Goal: Transaction & Acquisition: Purchase product/service

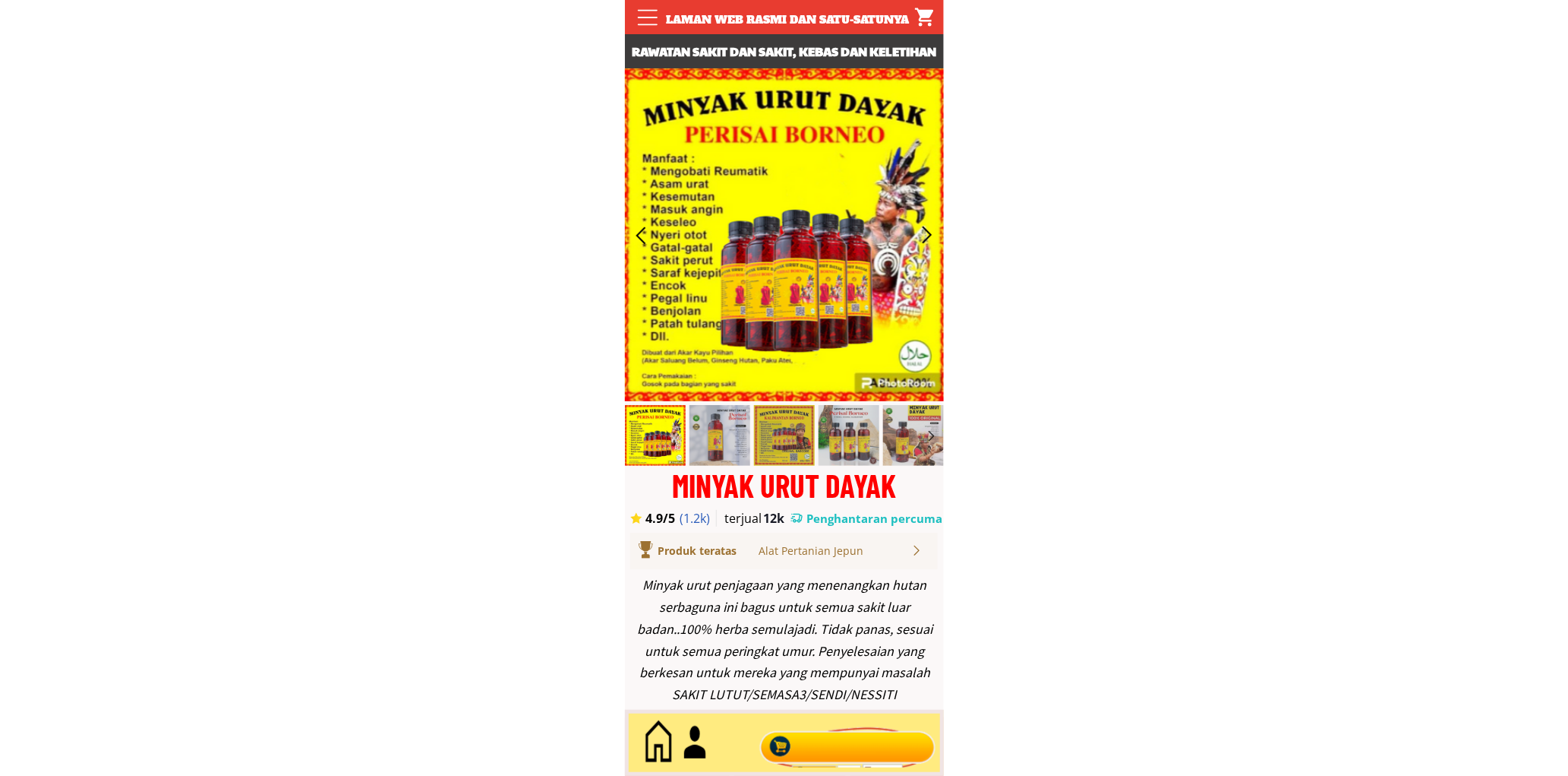
click at [850, 740] on div at bounding box center [847, 743] width 183 height 50
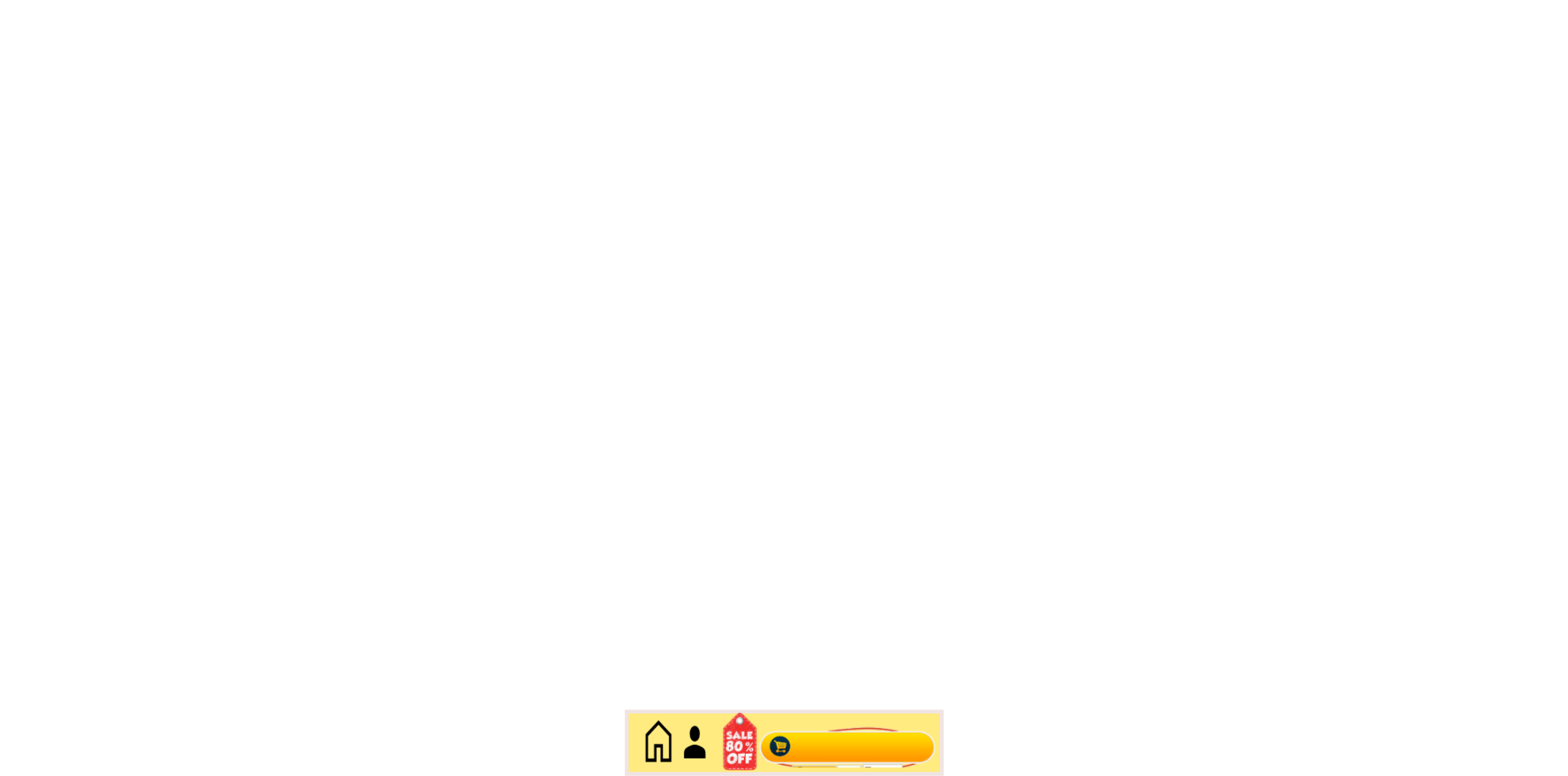
scroll to position [6591, 0]
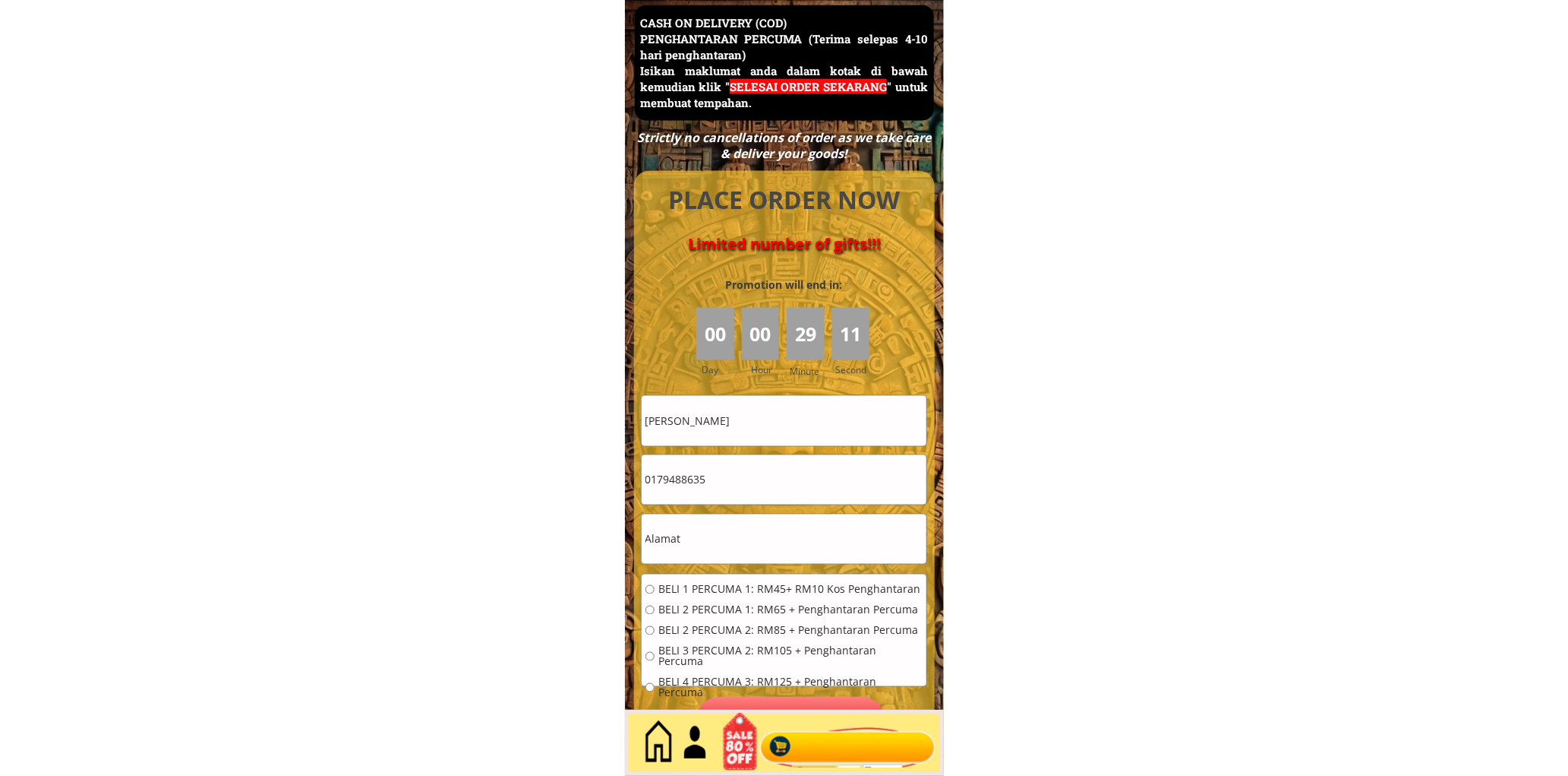
click at [781, 433] on input "[PERSON_NAME]" at bounding box center [783, 420] width 285 height 49
click at [781, 432] on input "[PERSON_NAME]" at bounding box center [783, 420] width 285 height 49
paste input "0125679326"
click at [777, 442] on input "0125679326" at bounding box center [783, 420] width 285 height 49
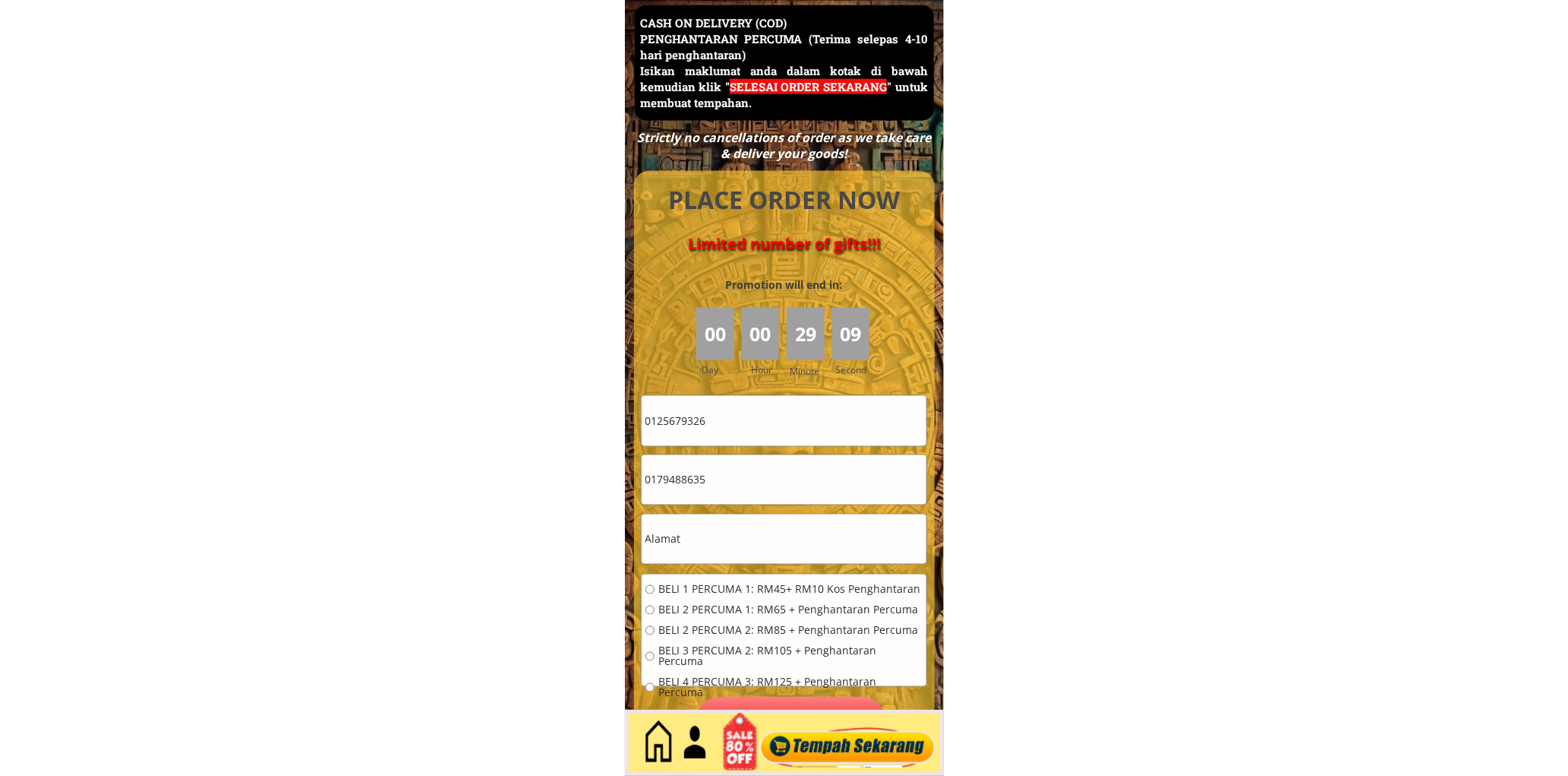
type input "0125679326"
click at [715, 477] on input "0179488635" at bounding box center [783, 479] width 285 height 49
paste input "25679326"
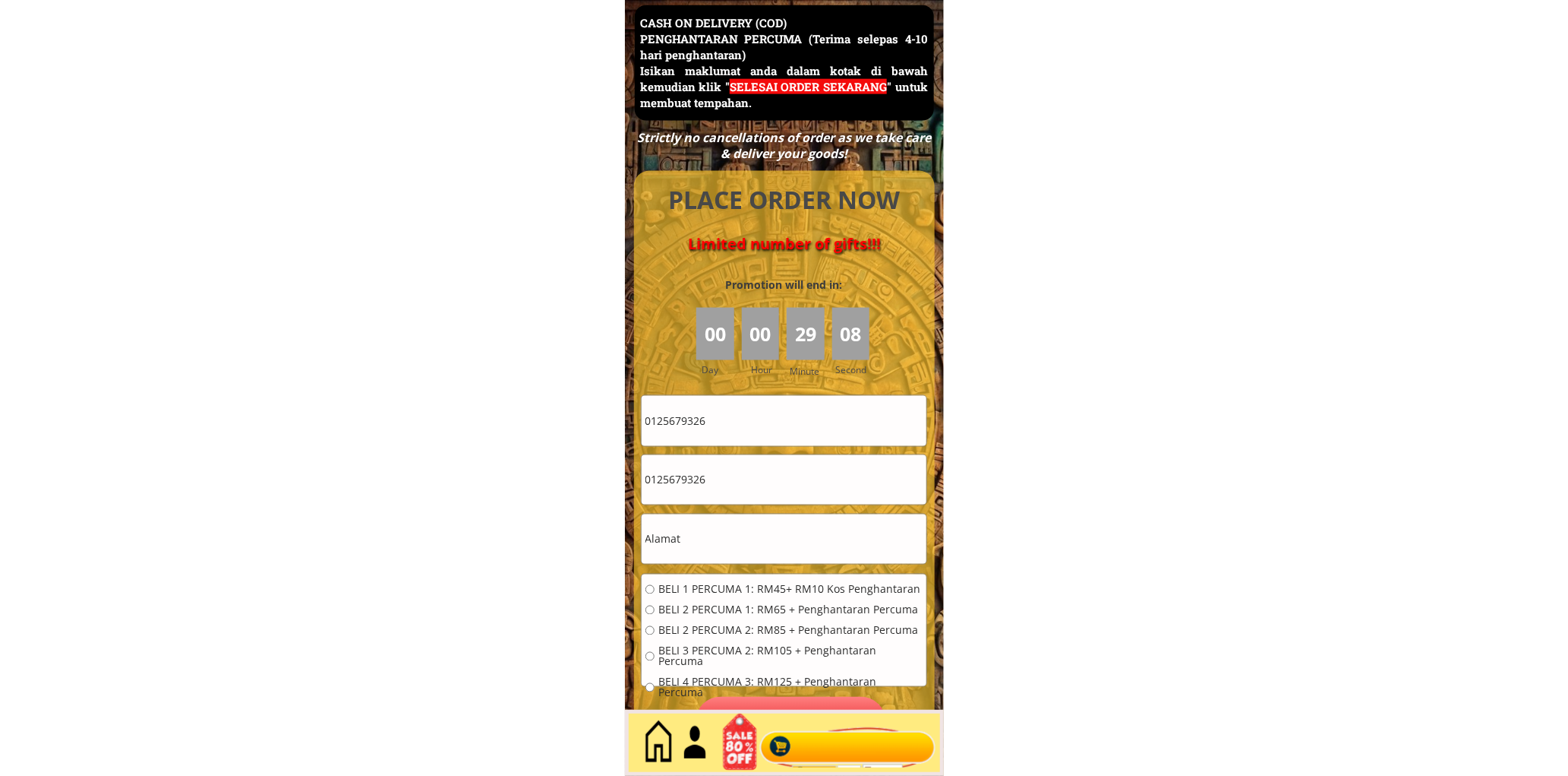
type input "0125679326"
click at [757, 432] on input "0125679326" at bounding box center [783, 420] width 285 height 49
paste input "Hasnah bt Haron"
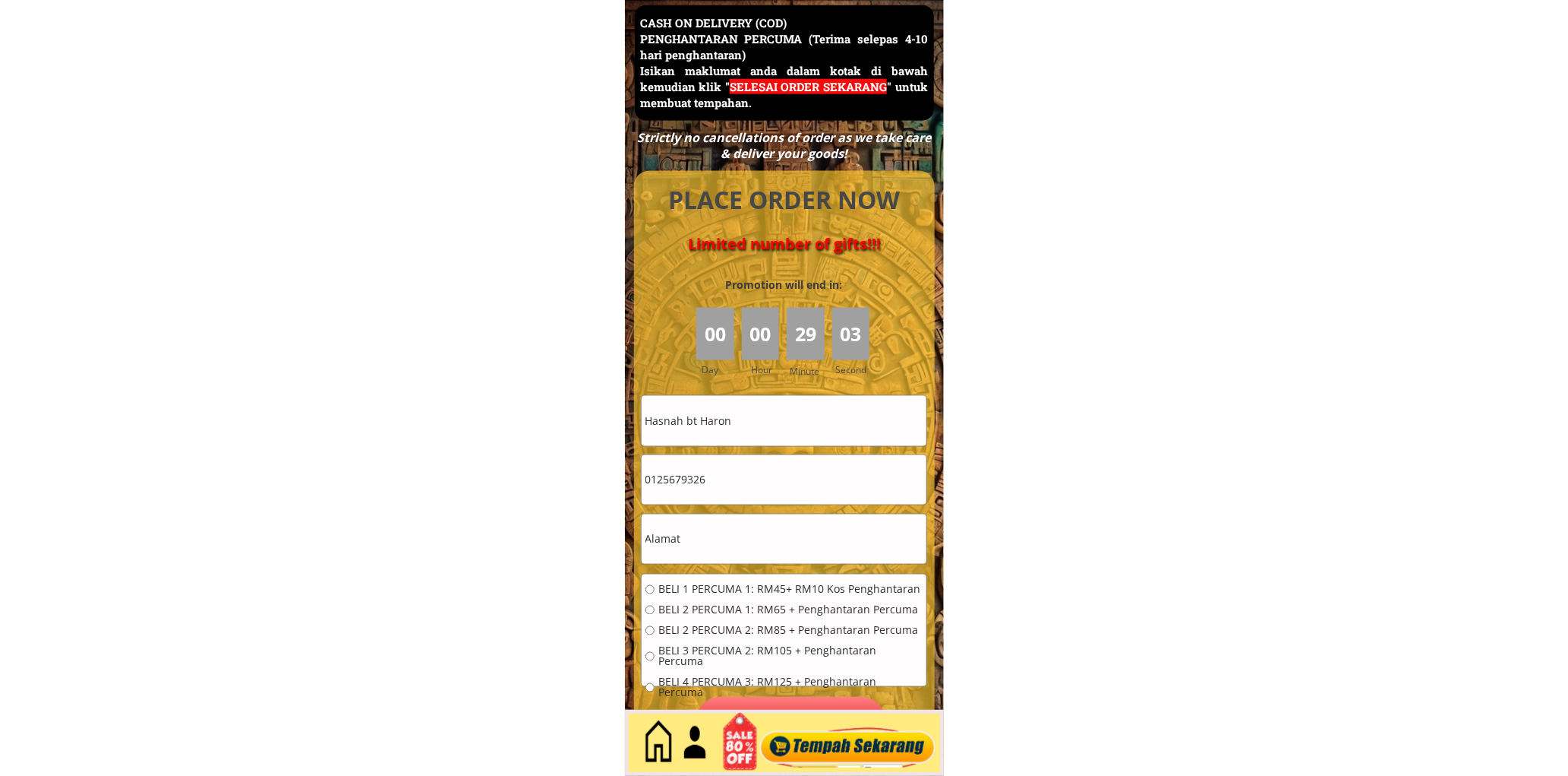
type input "Hasnah bt Haron"
click at [714, 543] on input "text" at bounding box center [783, 539] width 285 height 49
paste input "95A kampong bongor kudong 02700 simpang empat [GEOGRAPHIC_DATA]"
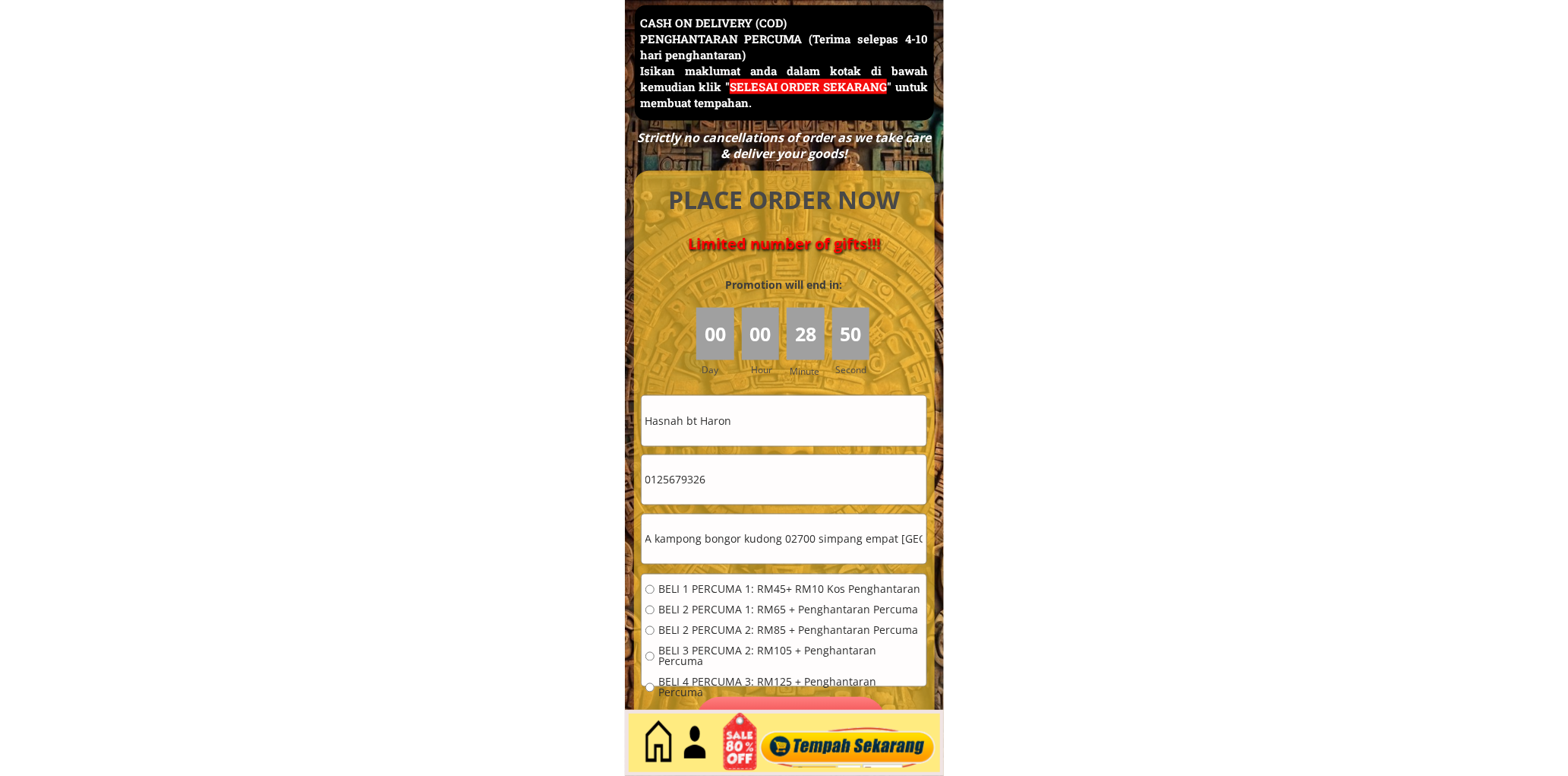
type input "95A kampong bongor kudong 02700 simpang empat [GEOGRAPHIC_DATA]"
click at [699, 605] on span "BELI 2 PERCUMA 1: RM65 + Penghantaran Percuma" at bounding box center [791, 610] width 265 height 11
radio input "true"
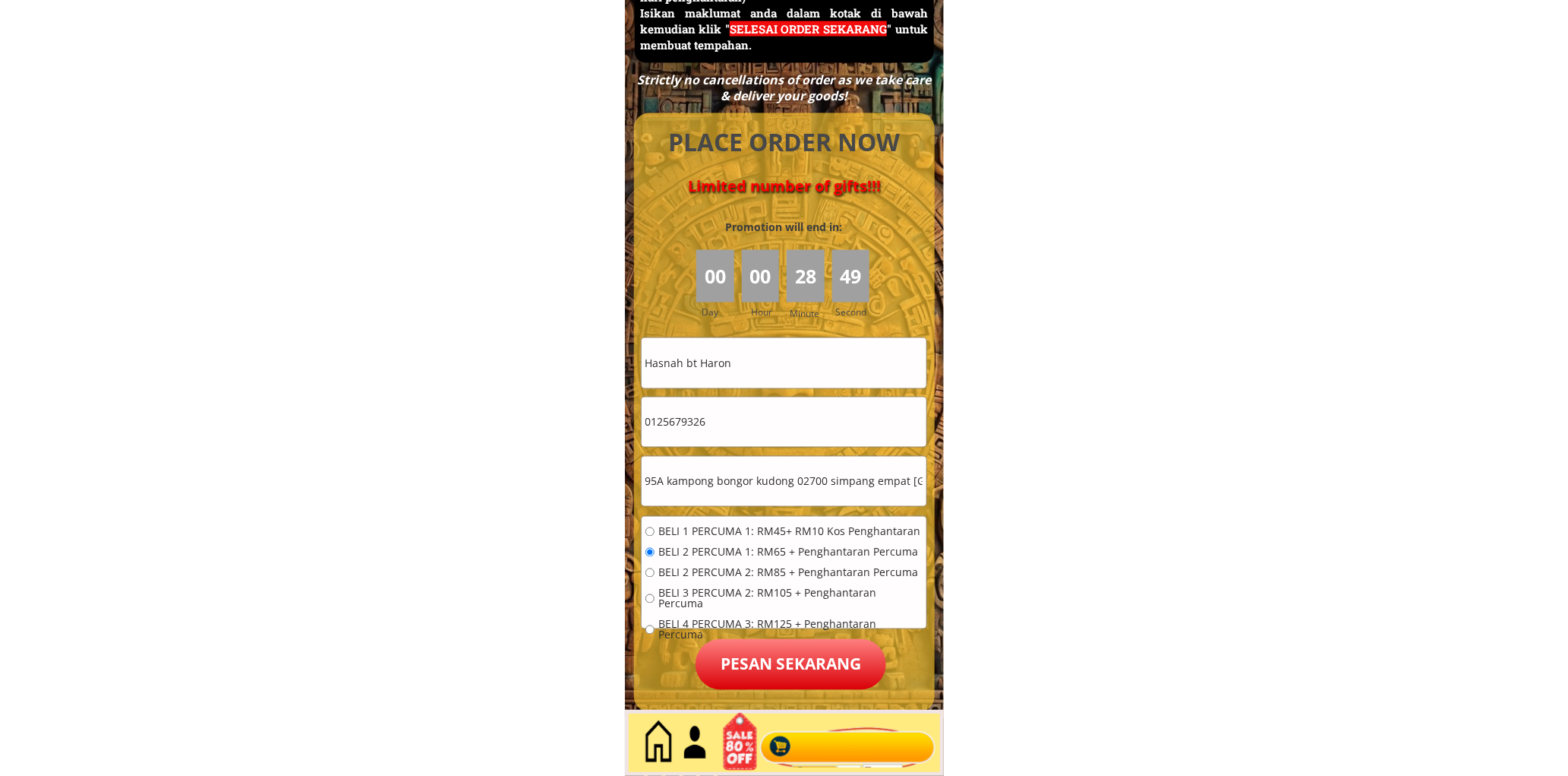
scroll to position [6732, 0]
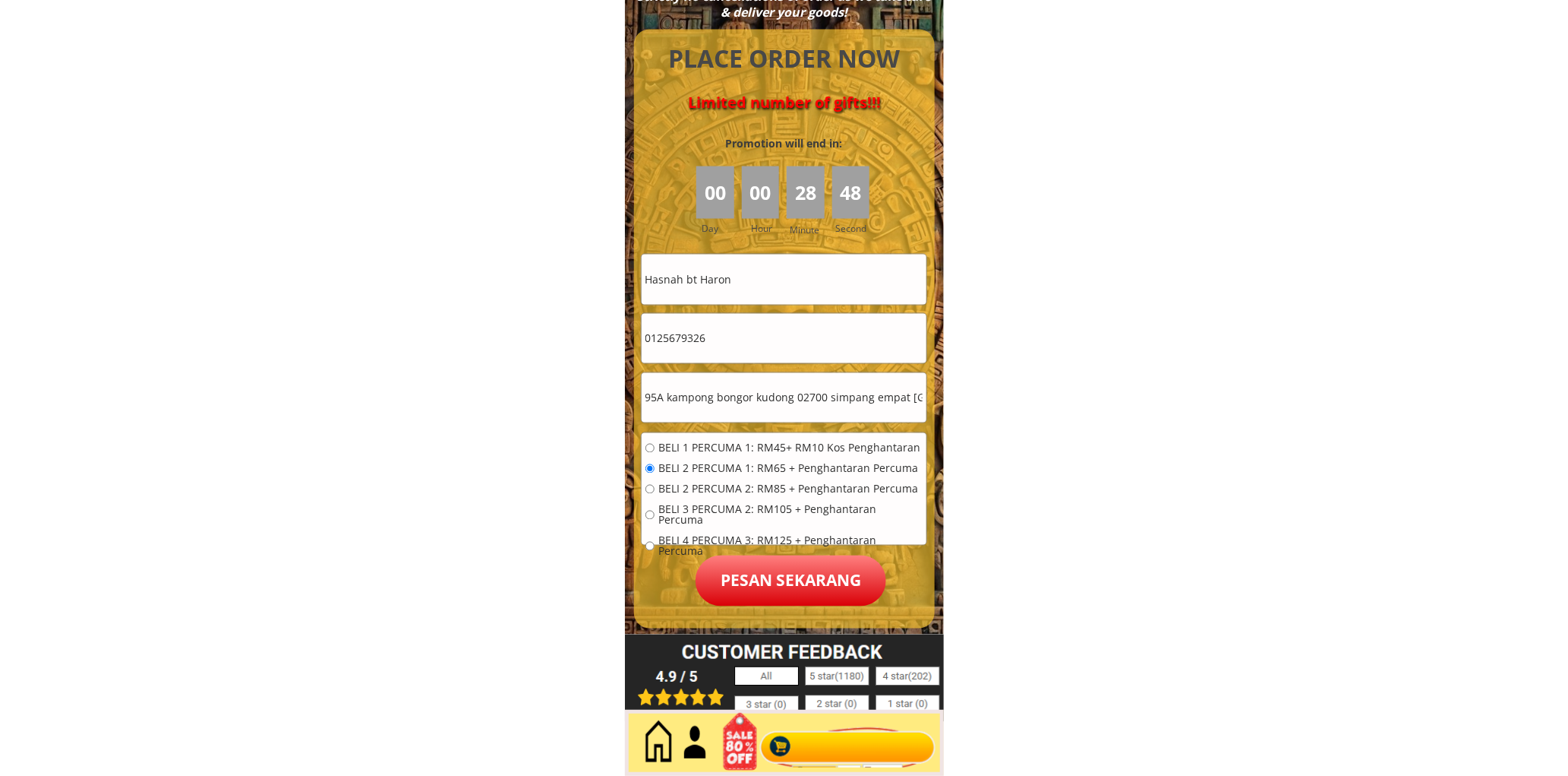
click at [780, 578] on p "Pesan sekarang" at bounding box center [791, 580] width 191 height 51
